Goal: Information Seeking & Learning: Learn about a topic

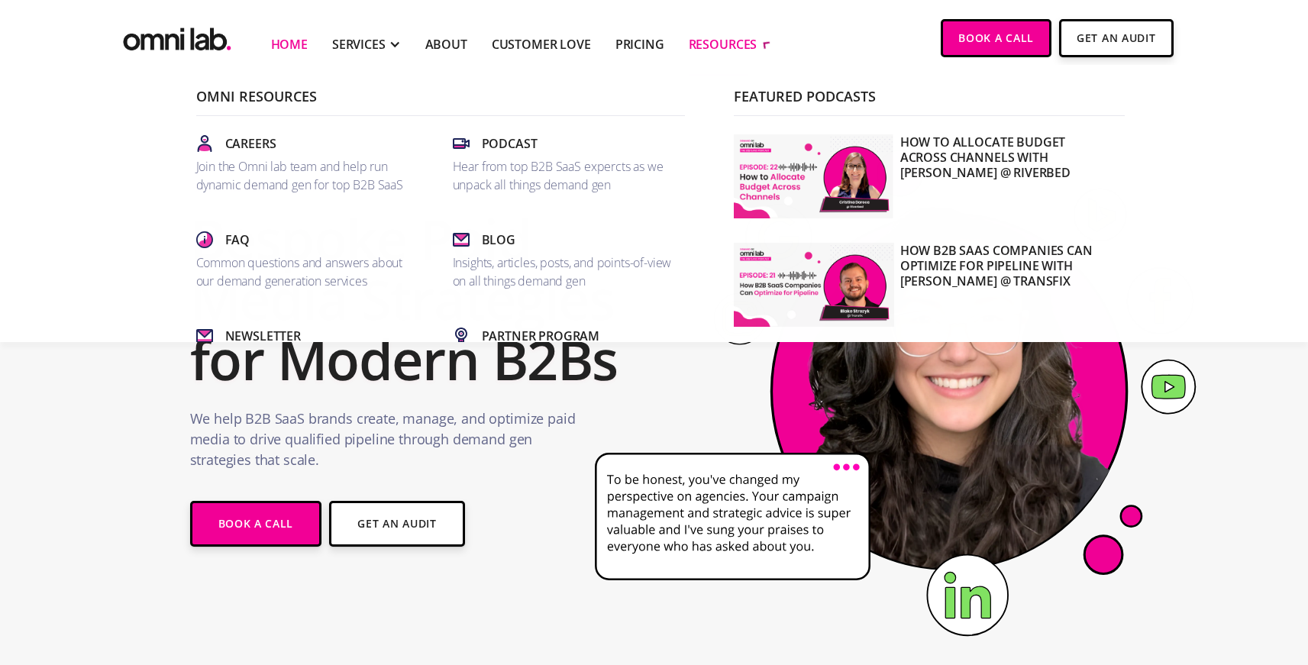
click at [740, 48] on div "RESOURCES" at bounding box center [723, 44] width 69 height 18
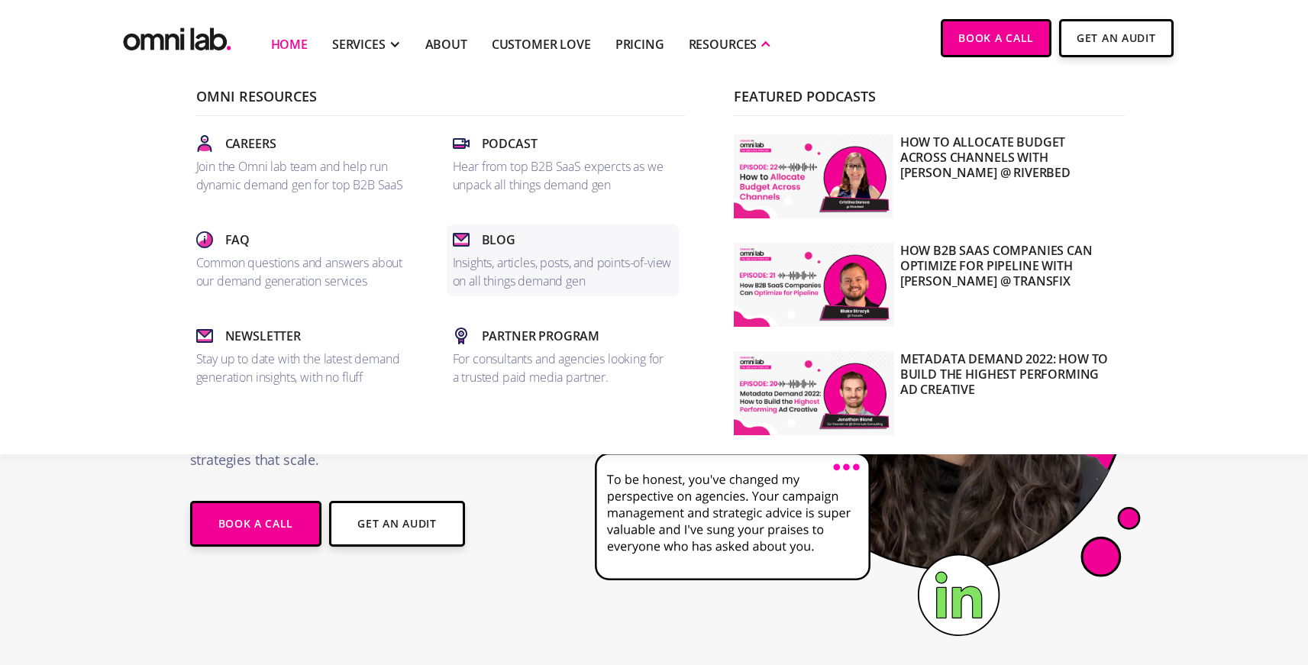
click at [479, 246] on div "Blog" at bounding box center [563, 240] width 220 height 18
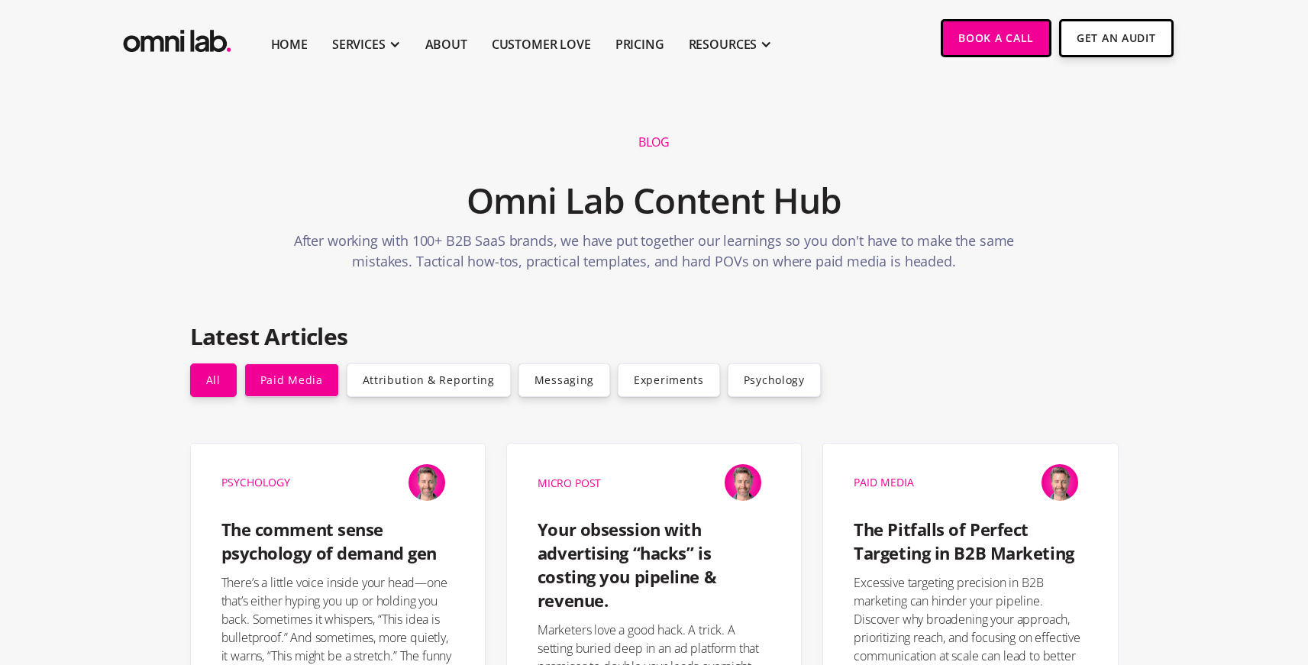
click at [286, 379] on link "Paid Media" at bounding box center [291, 380] width 95 height 34
